Goal: Information Seeking & Learning: Learn about a topic

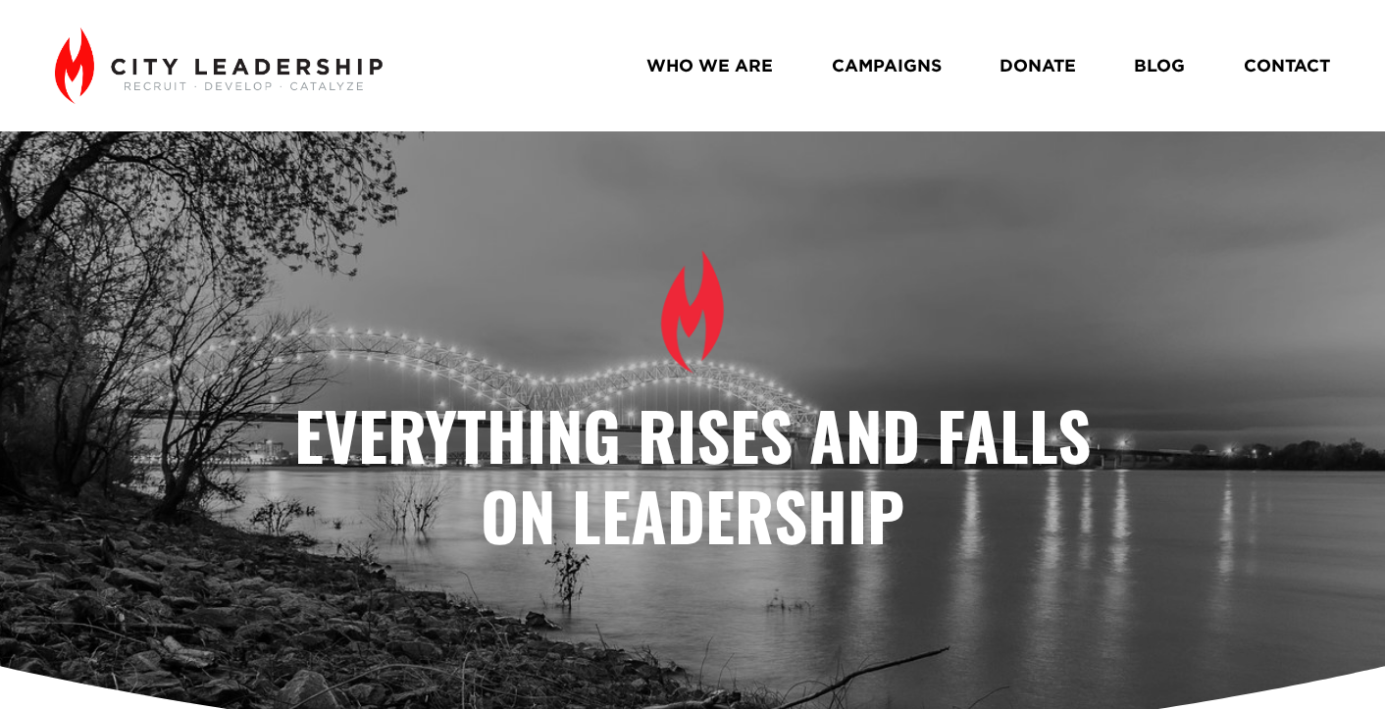
click at [1158, 65] on link "BLOG" at bounding box center [1159, 66] width 51 height 34
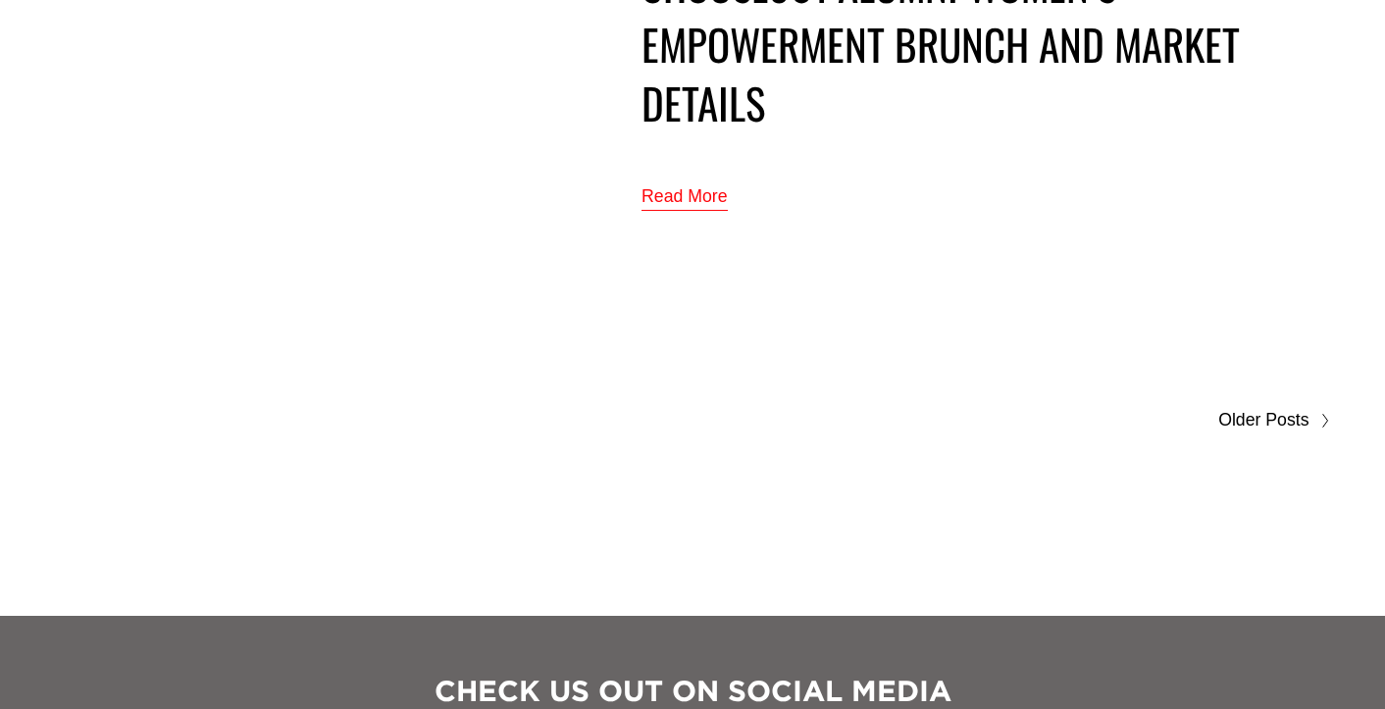
scroll to position [10634, 0]
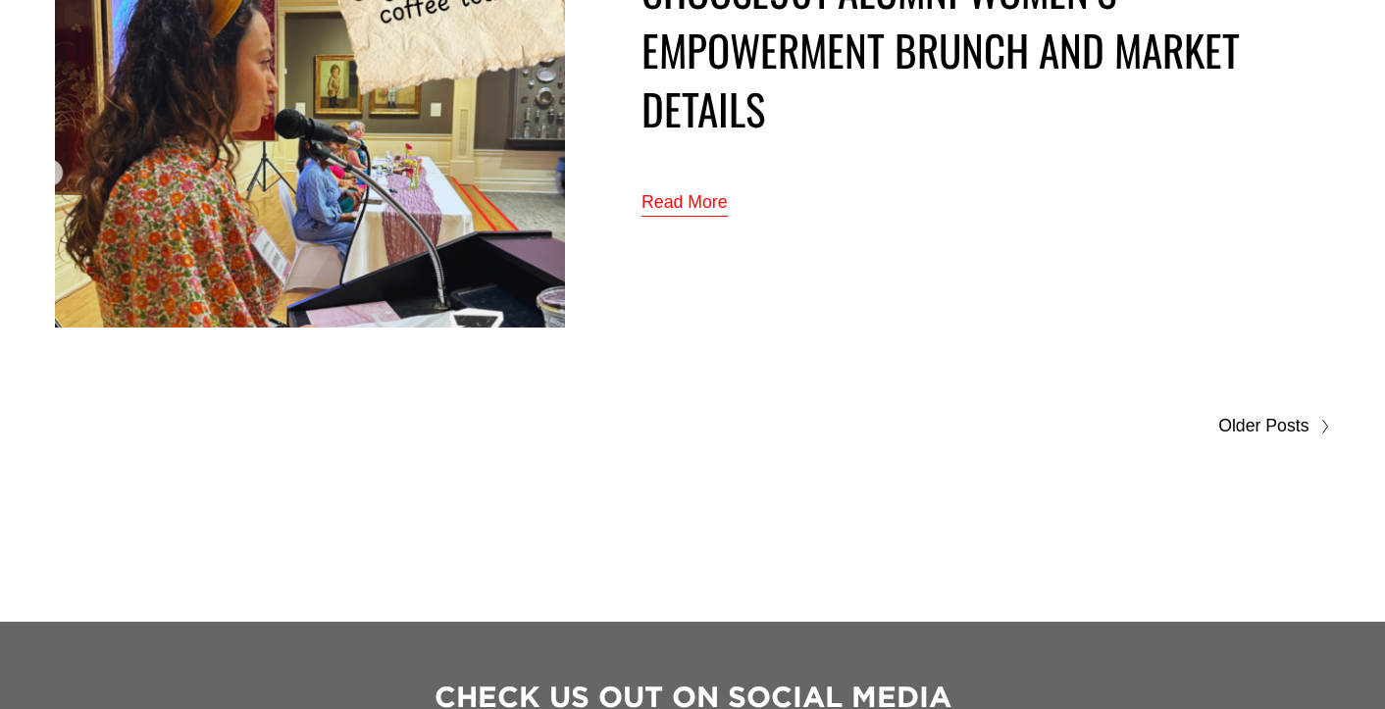
click at [1242, 417] on span "Older Posts" at bounding box center [1263, 426] width 90 height 31
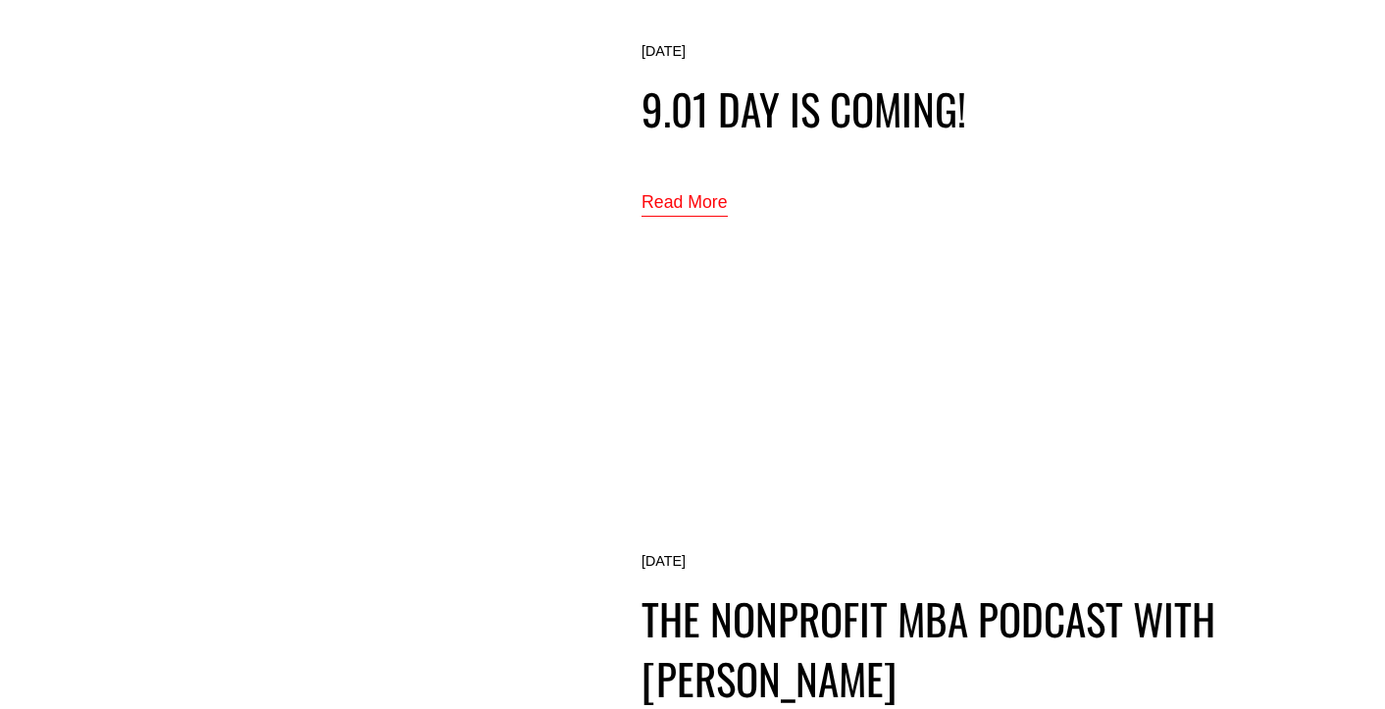
scroll to position [7318, 0]
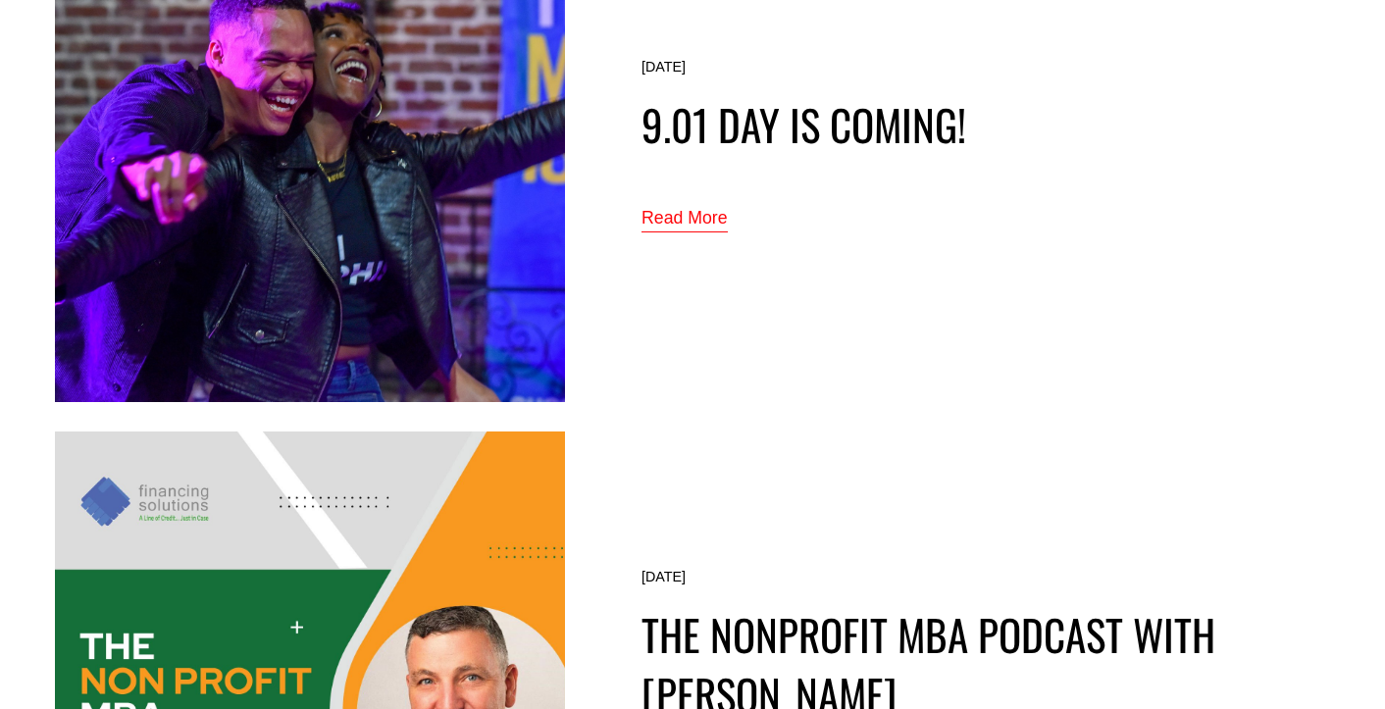
click at [693, 221] on link "Read More" at bounding box center [685, 219] width 86 height 32
